Goal: Task Accomplishment & Management: Complete application form

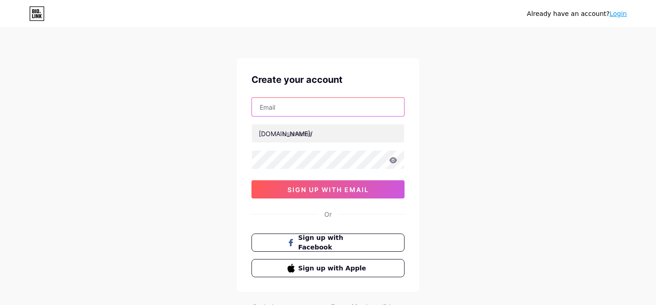
click at [334, 110] on input "text" at bounding box center [328, 107] width 152 height 18
type input "[PERSON_NAME][EMAIL_ADDRESS][PERSON_NAME][DOMAIN_NAME]"
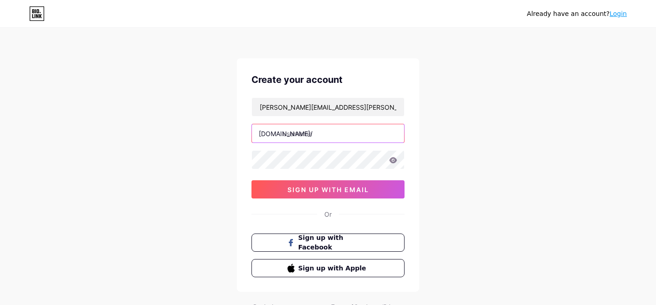
click at [334, 135] on input "text" at bounding box center [328, 133] width 152 height 18
type input "cheriseshaddixarthur"
click at [332, 247] on button "Sign up with Facebook" at bounding box center [327, 243] width 155 height 19
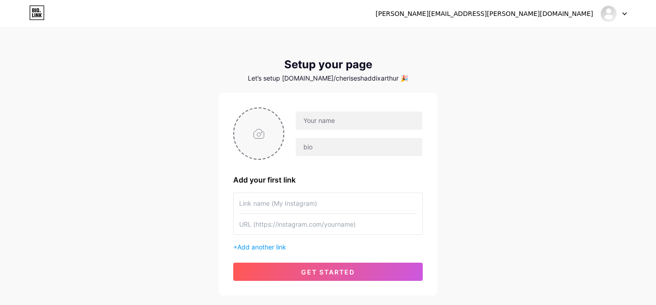
click at [266, 138] on input "file" at bounding box center [258, 133] width 49 height 51
type input "C:\fakepath\MIP-1625.jpg"
click at [321, 125] on input "text" at bounding box center [359, 121] width 127 height 18
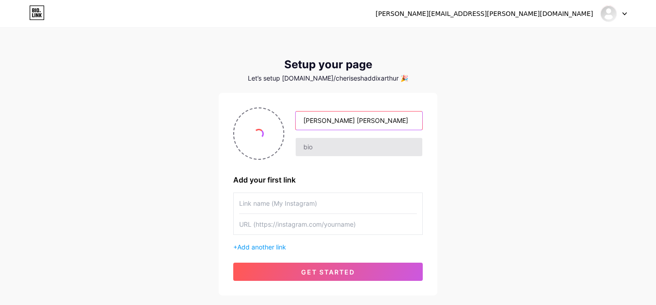
type input "Cherise Shaddix Arthur"
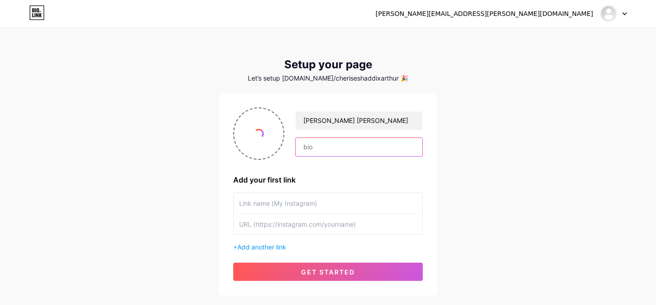
click at [336, 148] on input "text" at bounding box center [359, 147] width 127 height 18
type input "Standing up for someone somewhere."
click at [298, 208] on input "text" at bounding box center [328, 203] width 178 height 20
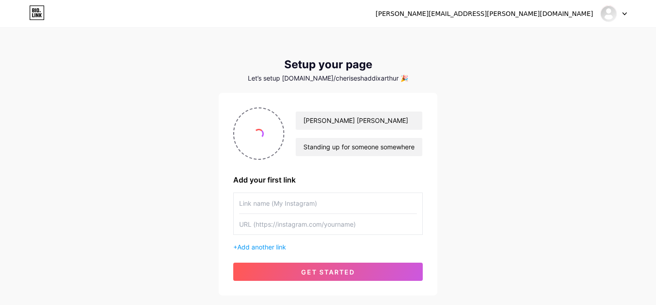
click at [322, 227] on input "text" at bounding box center [328, 224] width 178 height 20
paste input "https://podcasts.apple.com/au/podcast/humans-of-the-northern-beaches/id18103291…"
type input "https://podcasts.apple.com/au/podcast/humans-of-the-northern-beaches/id18103291…"
click at [311, 210] on input "text" at bounding box center [328, 203] width 178 height 20
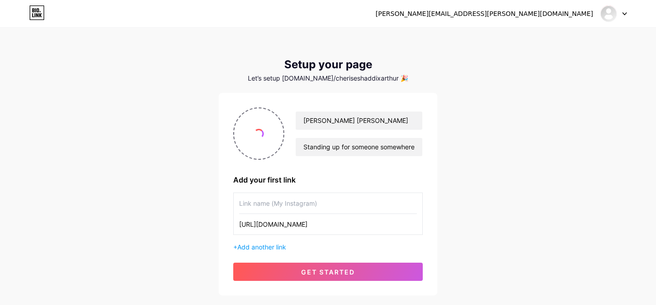
scroll to position [0, 0]
type input "Humans of the Northern Beaches: Cherise Shaddix Arthur"
click at [278, 247] on span "Add another link" at bounding box center [261, 247] width 49 height 8
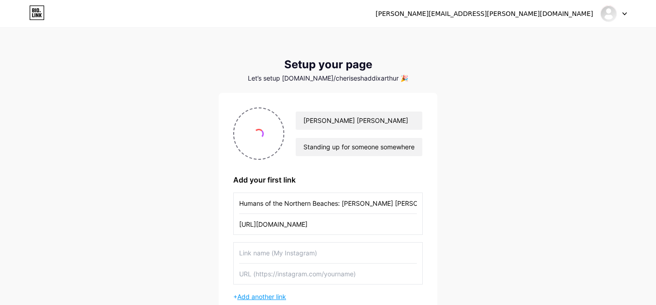
click at [278, 247] on input "text" at bounding box center [328, 253] width 178 height 20
type input "Understand.me"
click at [319, 270] on input "text" at bounding box center [328, 274] width 178 height 20
paste input "https://understand.me/cheriseshaddixarthur"
type input "https://understand.me/cheriseshaddixarthur"
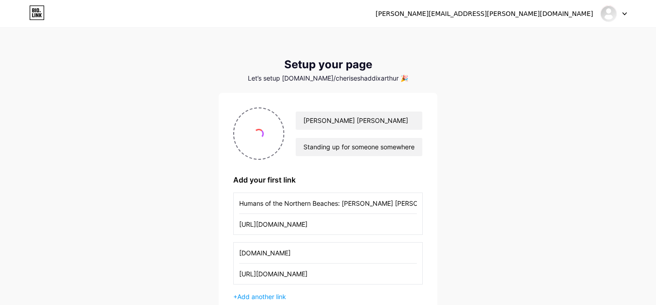
click at [315, 261] on input "Understand.me" at bounding box center [328, 253] width 178 height 20
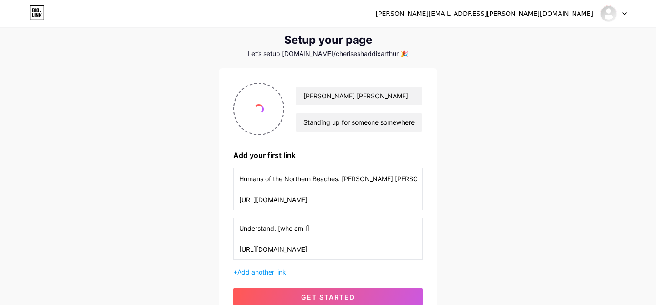
scroll to position [81, 0]
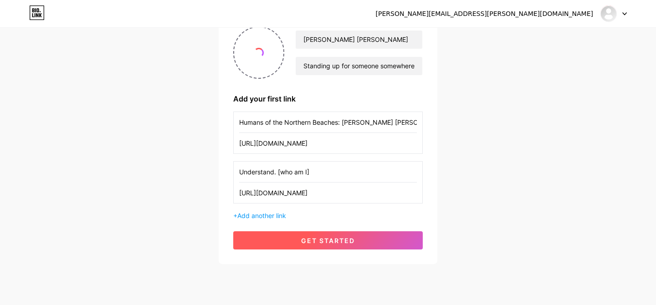
type input "Understand. [who am I]"
click at [348, 241] on span "get started" at bounding box center [328, 241] width 54 height 8
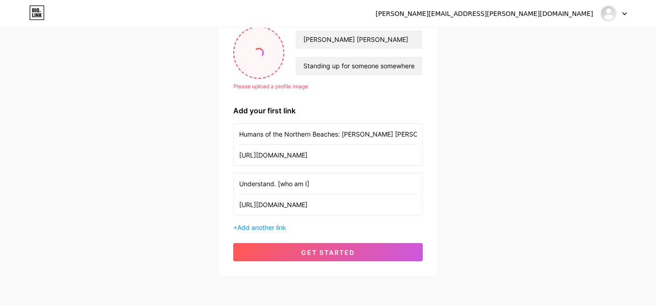
click at [267, 67] on input "file" at bounding box center [258, 52] width 49 height 51
click at [251, 51] on input "file" at bounding box center [258, 52] width 49 height 51
click at [255, 47] on input "file" at bounding box center [258, 52] width 49 height 51
type input "C:\fakepath\BW-6244.jpg"
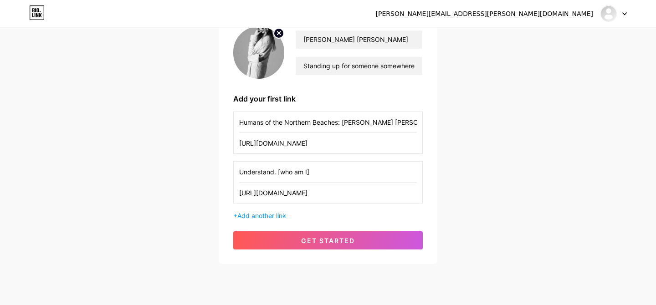
click at [253, 51] on img at bounding box center [258, 52] width 51 height 52
drag, startPoint x: 253, startPoint y: 51, endPoint x: 251, endPoint y: 63, distance: 12.2
click at [251, 63] on img at bounding box center [258, 52] width 51 height 52
click at [254, 50] on img at bounding box center [258, 52] width 51 height 52
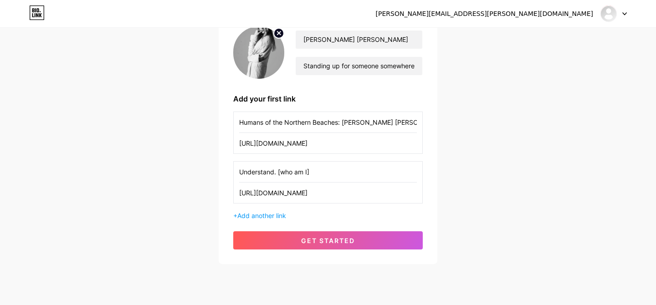
click at [257, 59] on img at bounding box center [258, 52] width 51 height 52
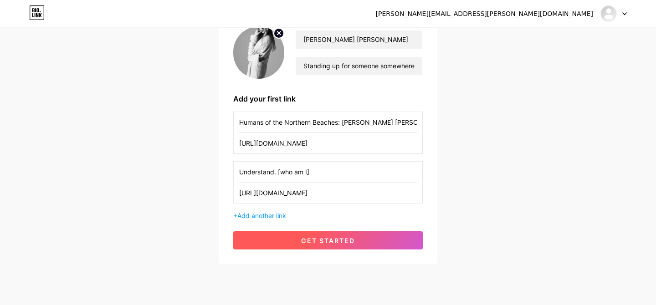
click at [348, 241] on span "get started" at bounding box center [328, 241] width 54 height 8
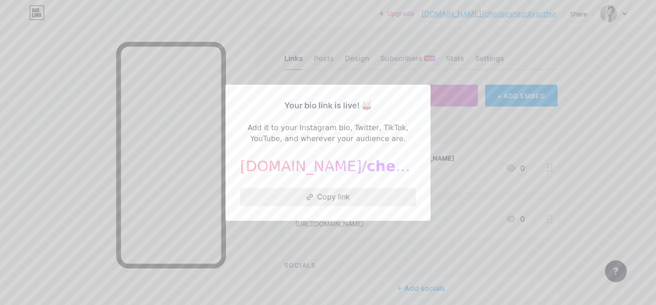
click at [339, 200] on button "Copy link" at bounding box center [328, 197] width 176 height 18
